Goal: Find specific page/section: Find specific page/section

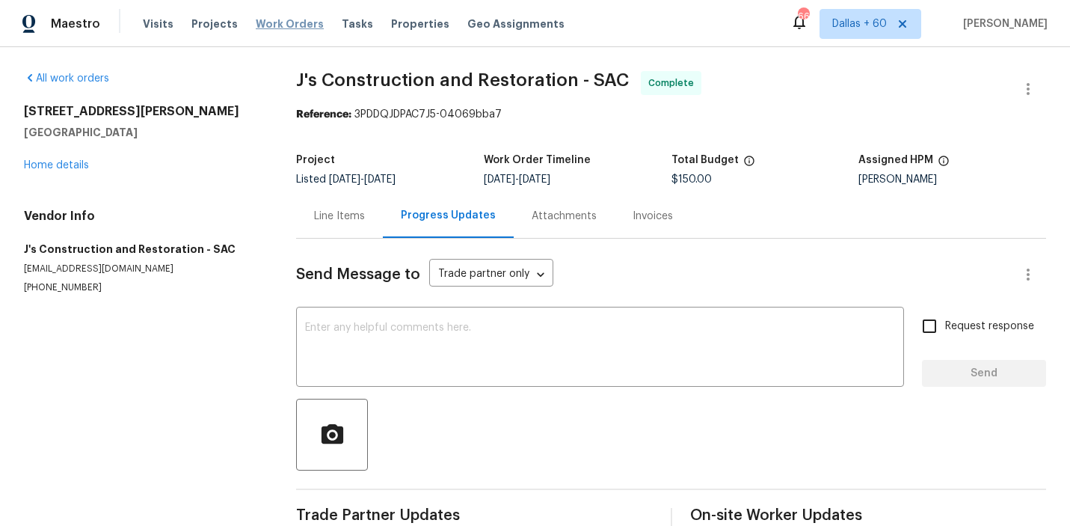
scroll to position [88, 0]
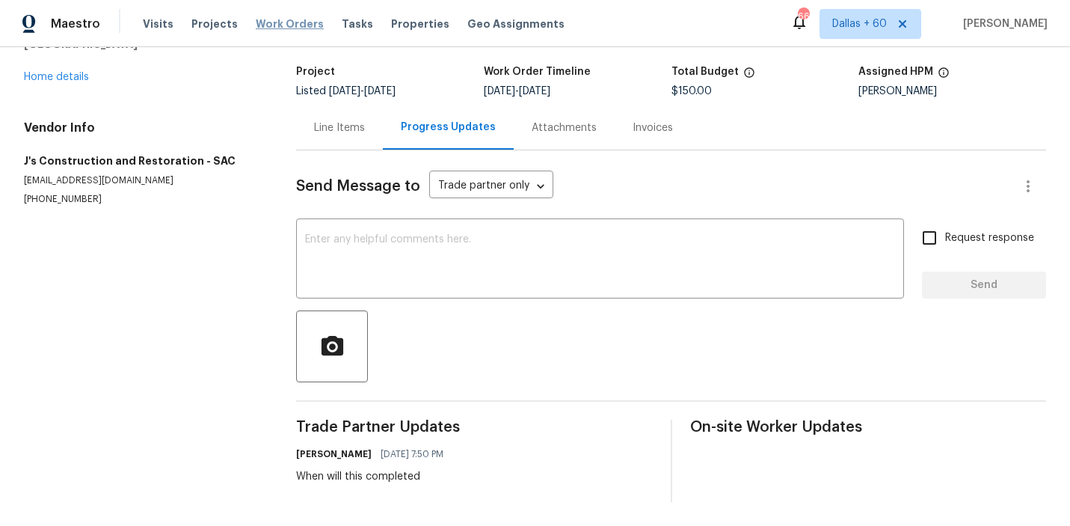
click at [277, 19] on span "Work Orders" at bounding box center [290, 23] width 68 height 15
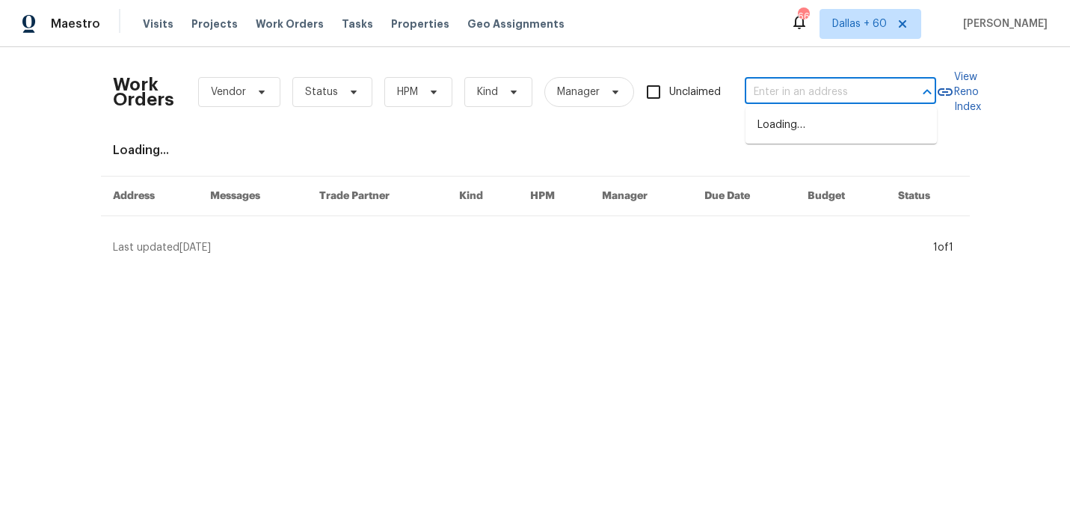
click at [798, 98] on input "text" at bounding box center [820, 92] width 150 height 23
paste input "6629 Pineview Ter Bradenton 5-201, FL 34203"
type input "6629 Pineview Ter Bradenton 5-201, FL 34203"
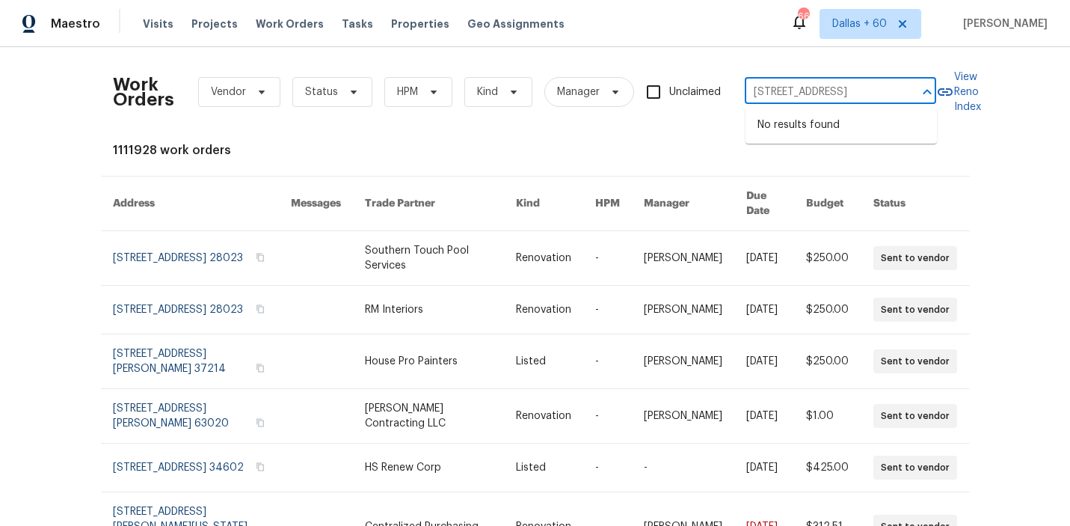
click at [793, 92] on input "6629 Pineview Ter Bradenton 5-201, FL 34203" at bounding box center [820, 92] width 150 height 23
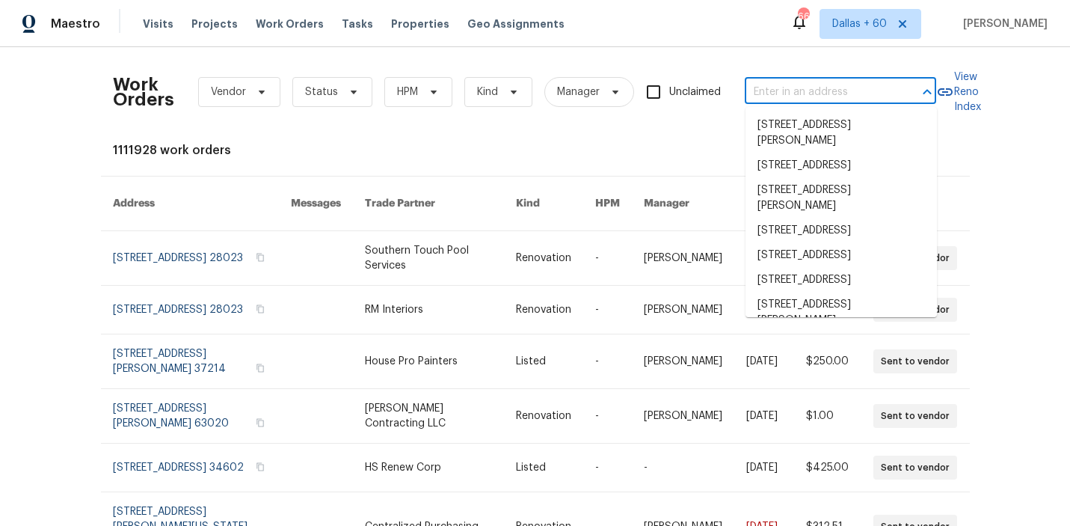
click at [759, 87] on input "text" at bounding box center [820, 92] width 150 height 23
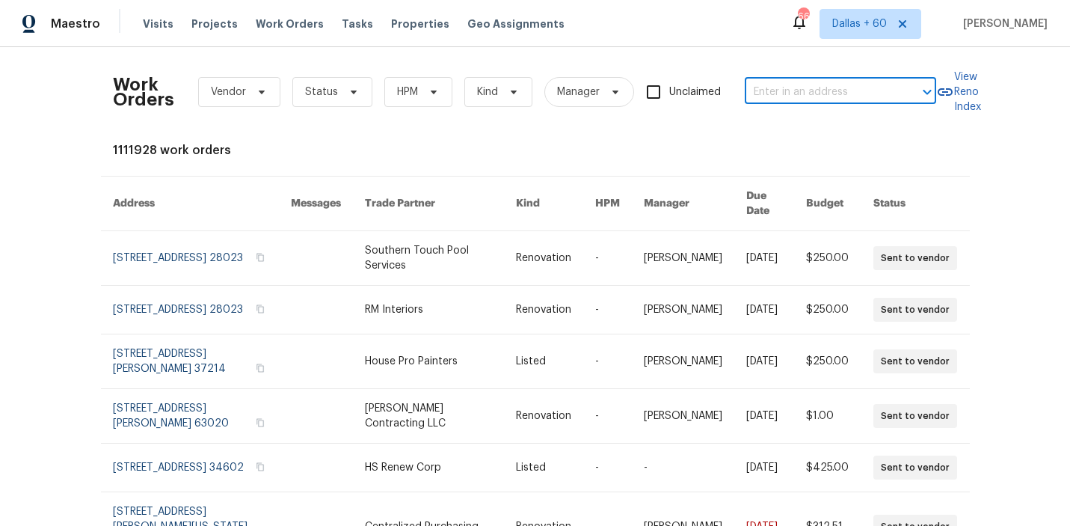
paste input "[STREET_ADDRESS][PERSON_NAME]"
type input "[STREET_ADDRESS][PERSON_NAME]"
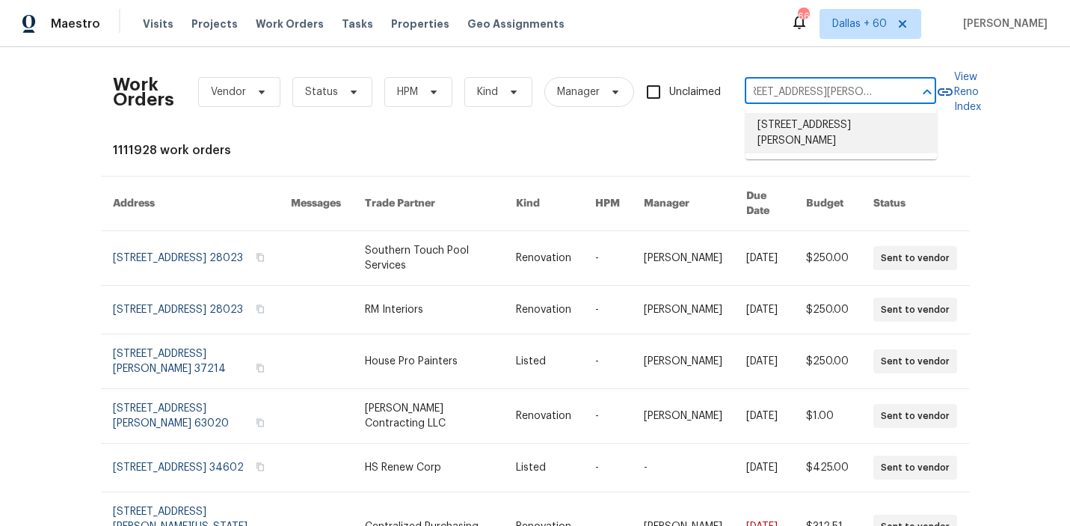
click at [783, 122] on li "[STREET_ADDRESS][PERSON_NAME]" at bounding box center [840, 133] width 191 height 40
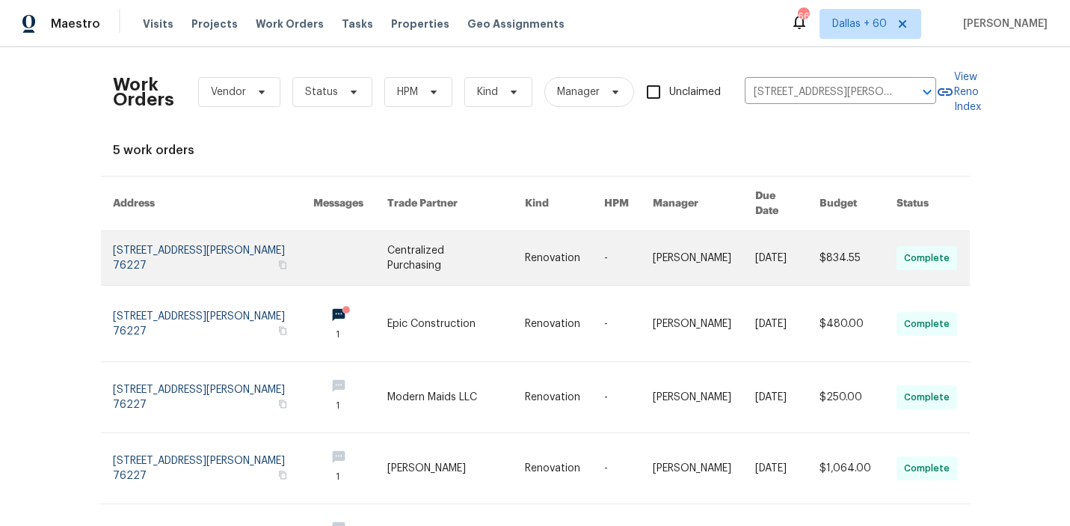
click at [301, 277] on td at bounding box center [338, 258] width 74 height 55
click at [363, 243] on link at bounding box center [350, 258] width 74 height 54
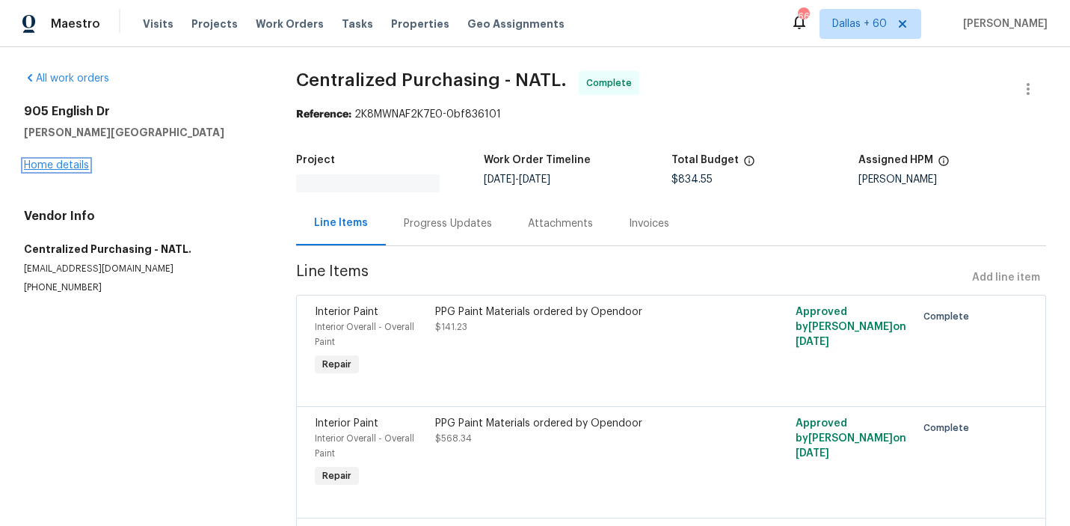
click at [54, 160] on link "Home details" at bounding box center [56, 165] width 65 height 10
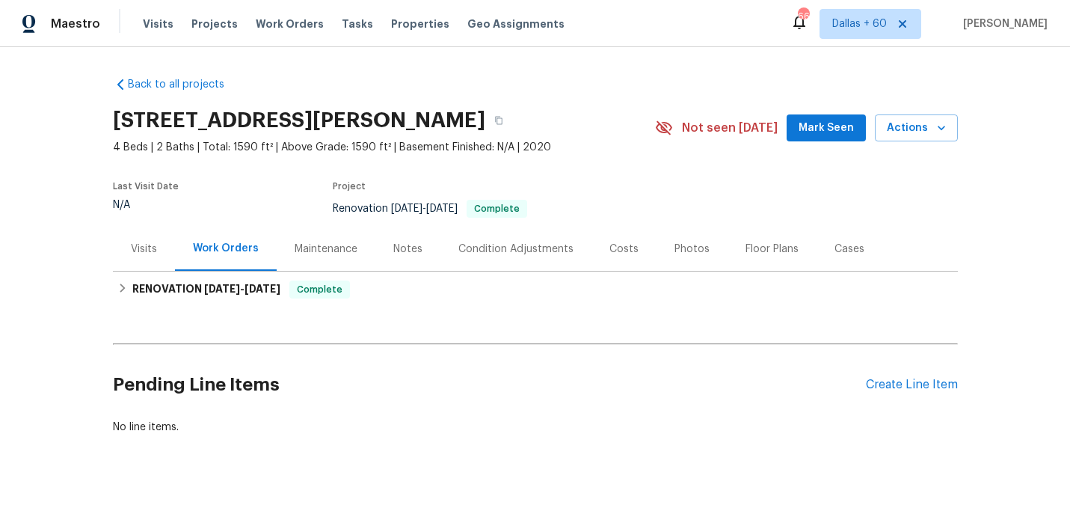
scroll to position [10, 0]
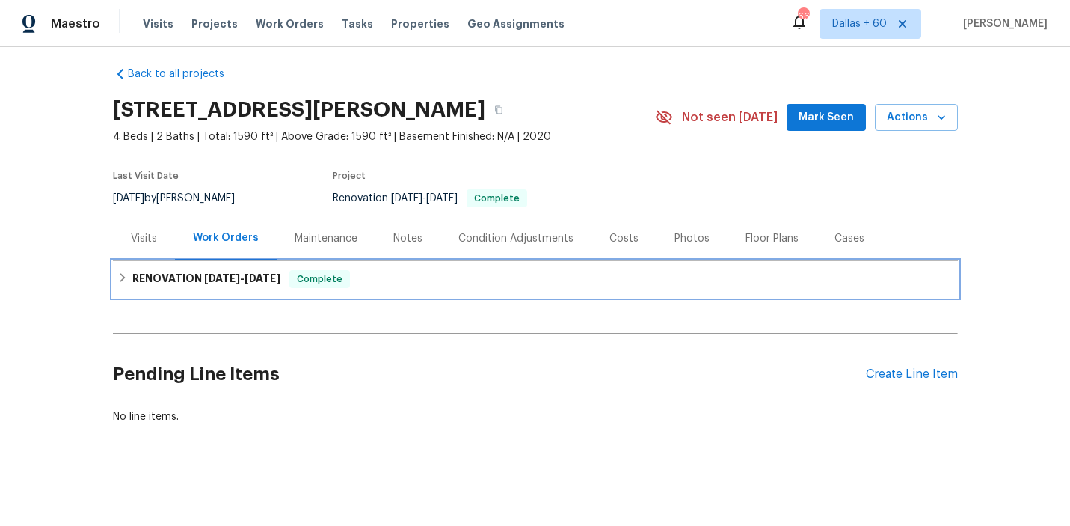
click at [396, 274] on div "RENOVATION 8/4/25 - 8/8/25 Complete" at bounding box center [535, 279] width 836 height 18
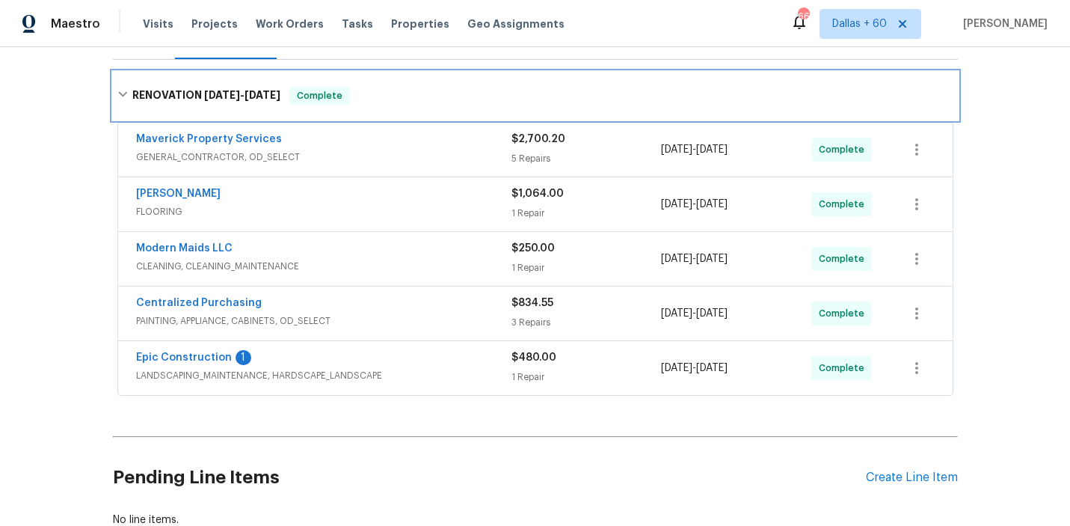
scroll to position [315, 0]
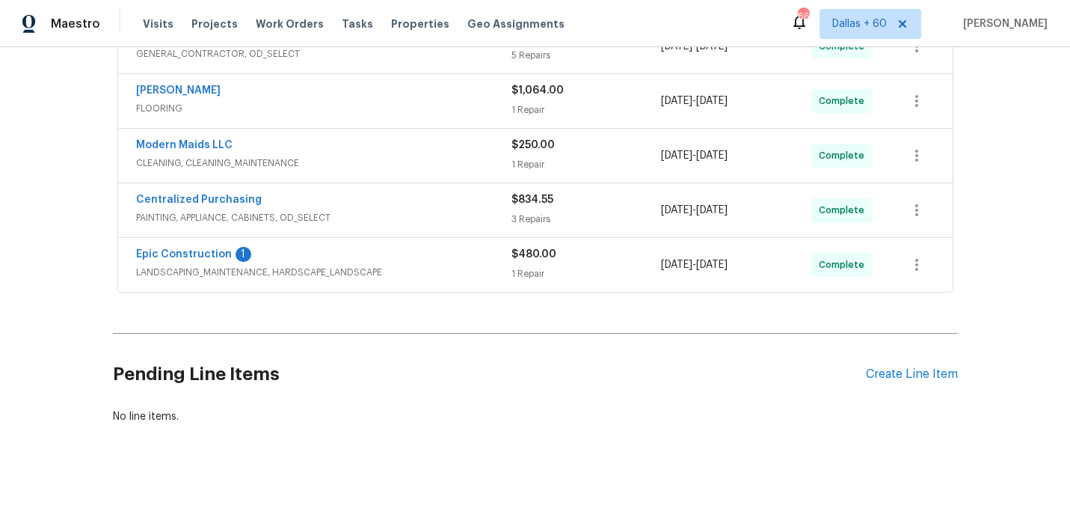
click at [438, 268] on span "LANDSCAPING_MAINTENANCE, HARDSCAPE_LANDSCAPE" at bounding box center [323, 272] width 375 height 15
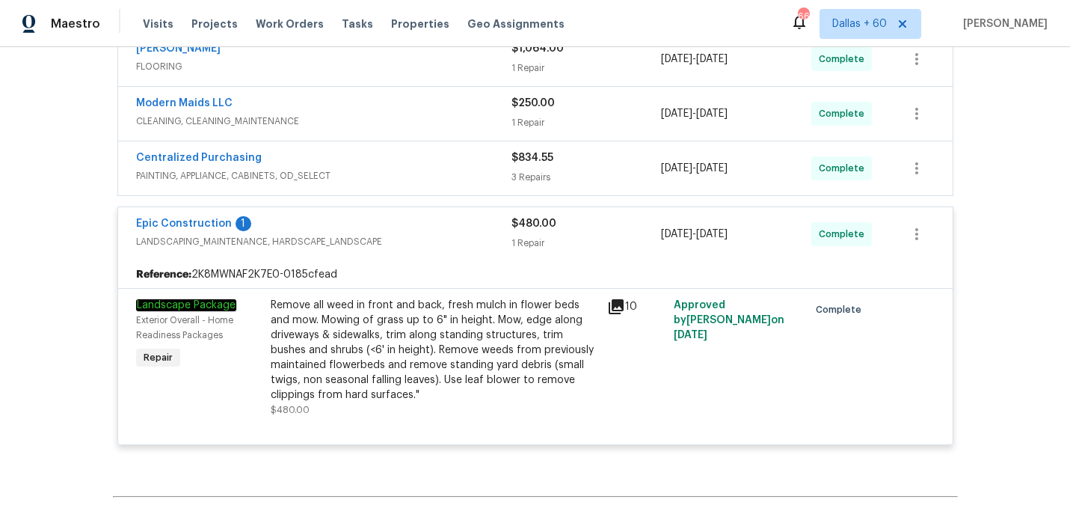
scroll to position [391, 0]
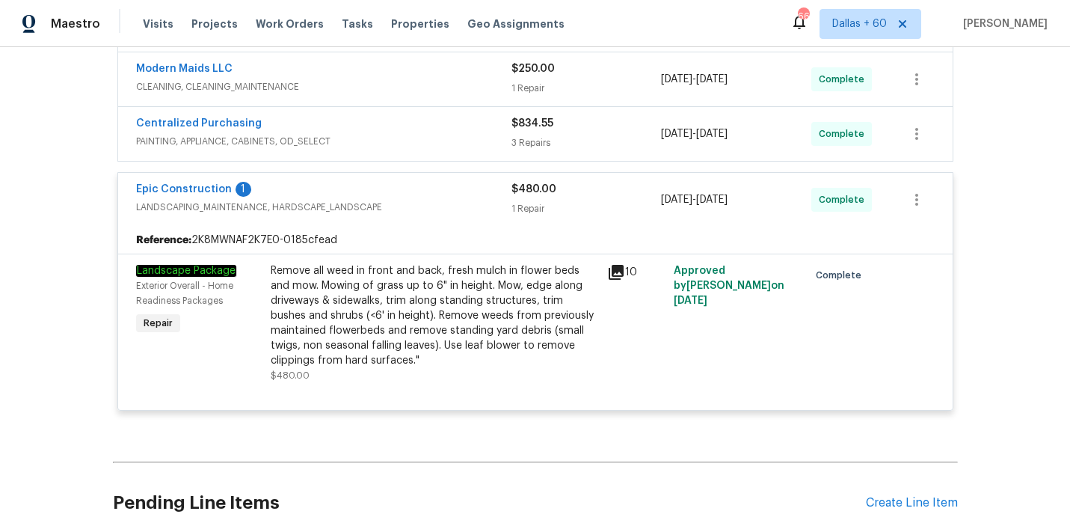
click at [431, 131] on div "Centralized Purchasing" at bounding box center [323, 125] width 375 height 18
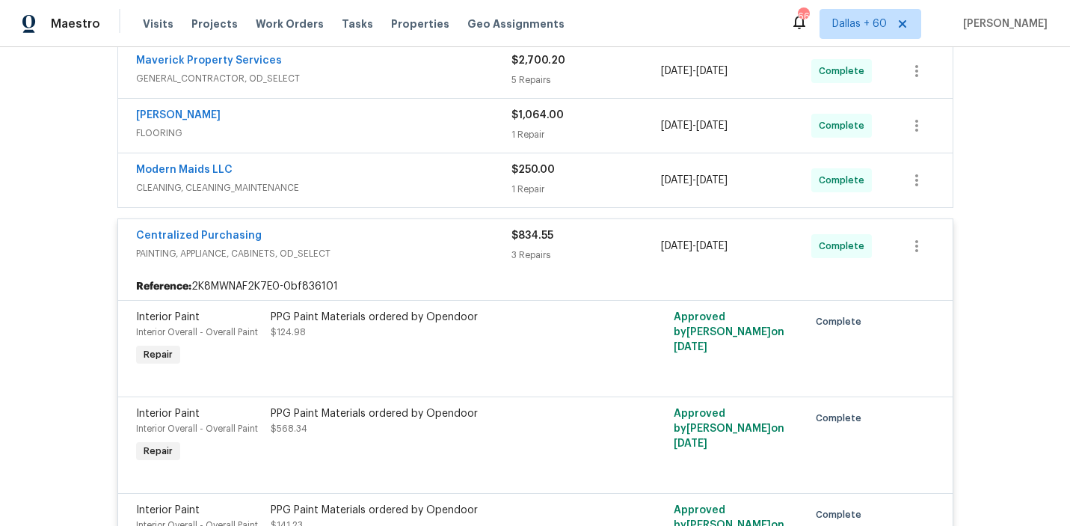
scroll to position [292, 0]
click at [427, 174] on div "Modern Maids LLC" at bounding box center [323, 170] width 375 height 18
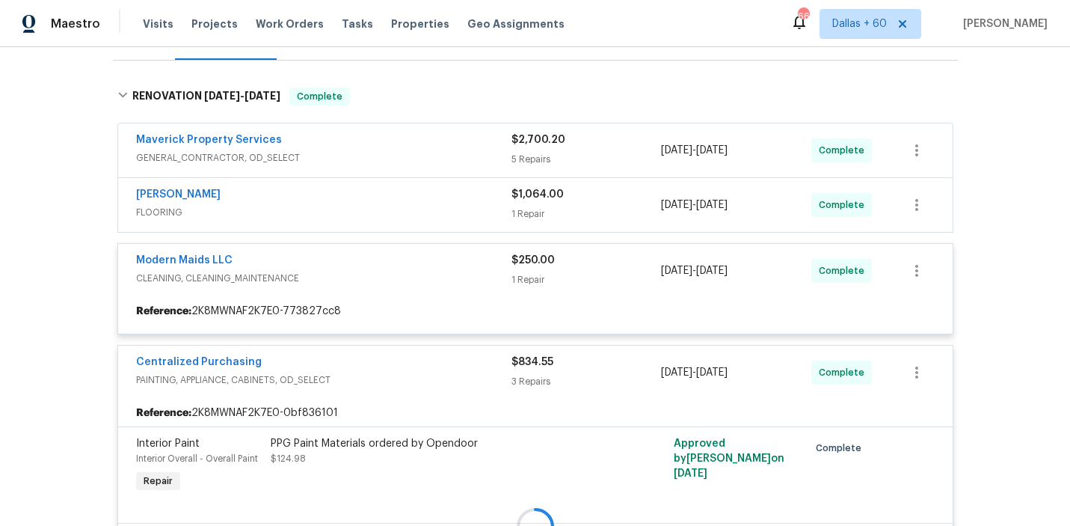
scroll to position [204, 0]
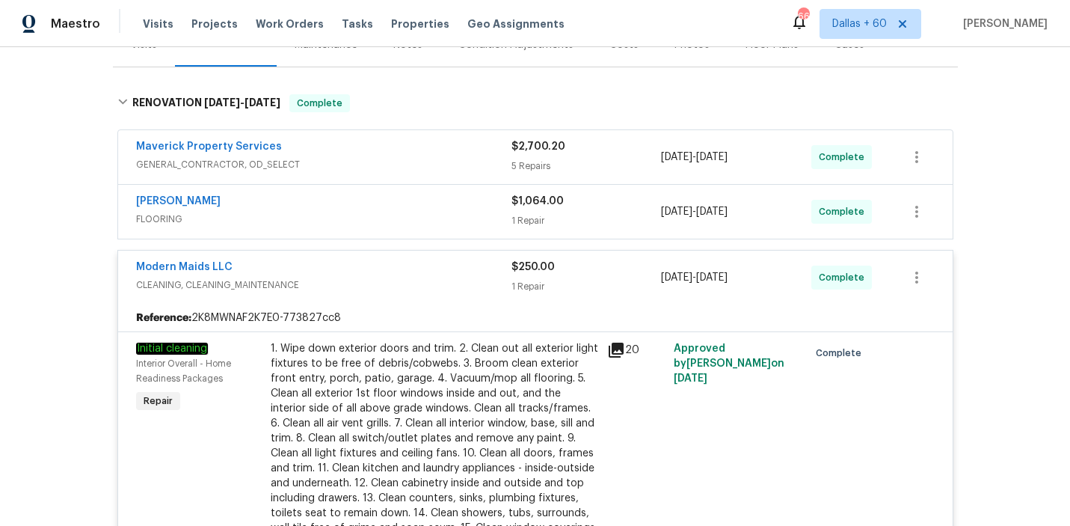
click at [416, 216] on span "FLOORING" at bounding box center [323, 219] width 375 height 15
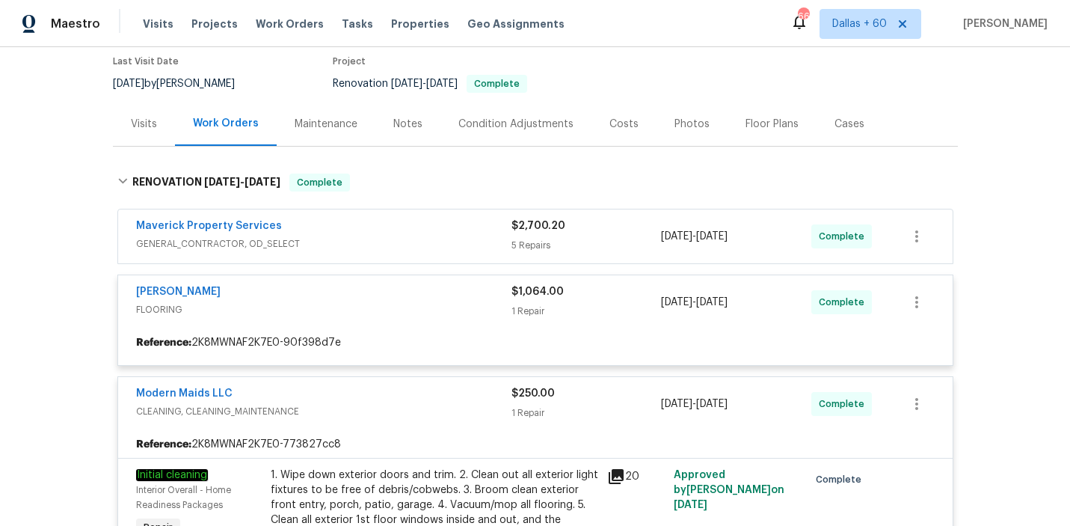
scroll to position [112, 0]
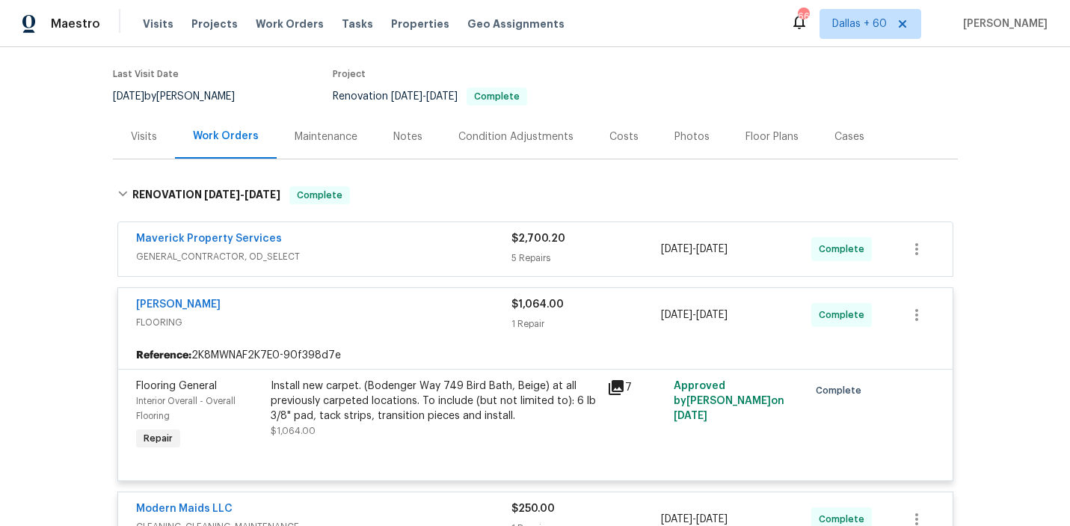
click at [410, 246] on div "Maverick Property Services" at bounding box center [323, 240] width 375 height 18
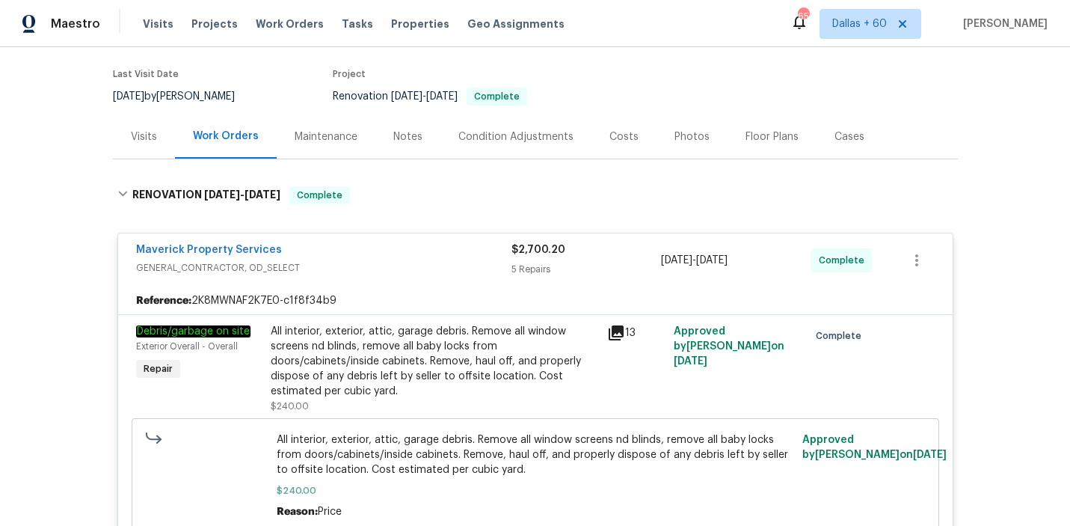
scroll to position [0, 0]
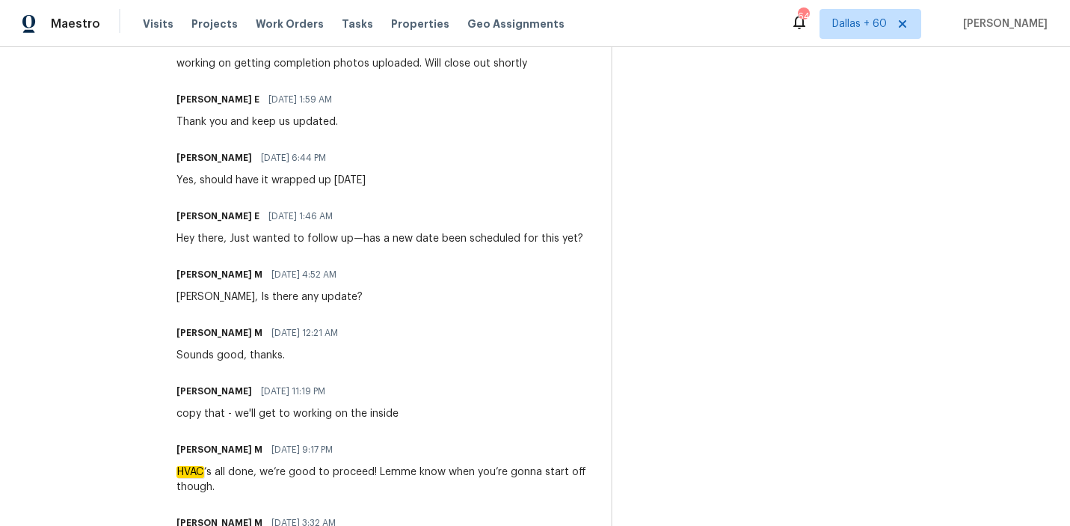
scroll to position [500, 0]
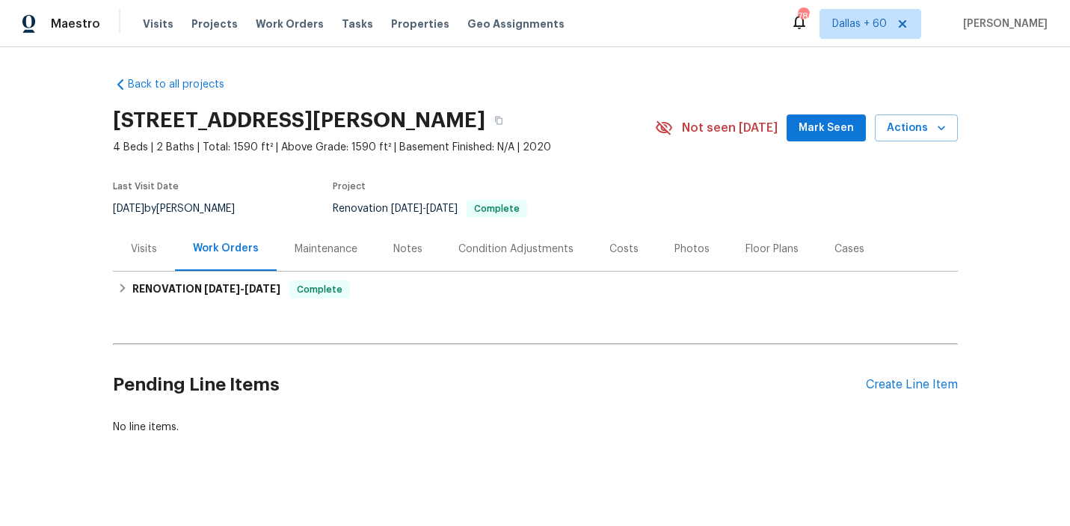
click at [138, 248] on div "Visits" at bounding box center [144, 248] width 26 height 15
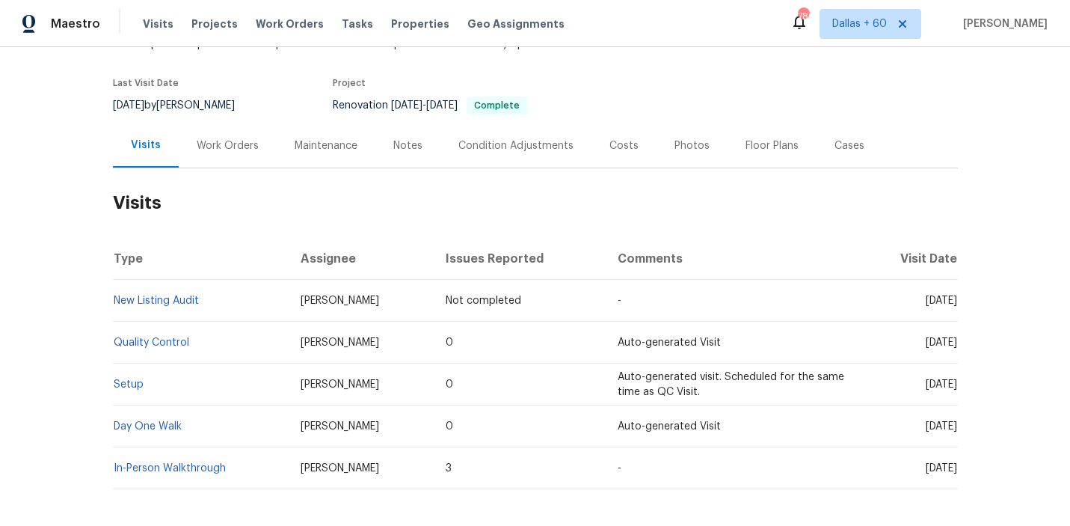
scroll to position [168, 0]
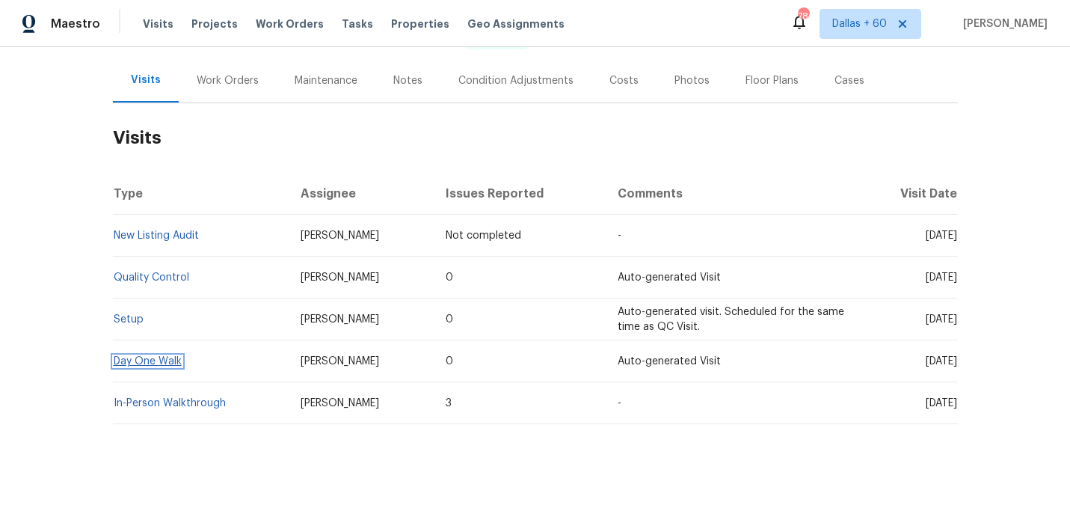
click at [144, 360] on link "Day One Walk" at bounding box center [148, 361] width 68 height 10
